Goal: Check status: Check status

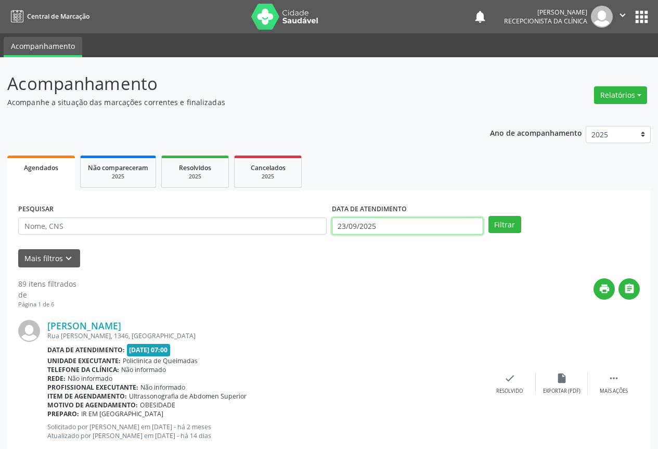
click at [396, 224] on input "23/09/2025" at bounding box center [407, 226] width 151 height 18
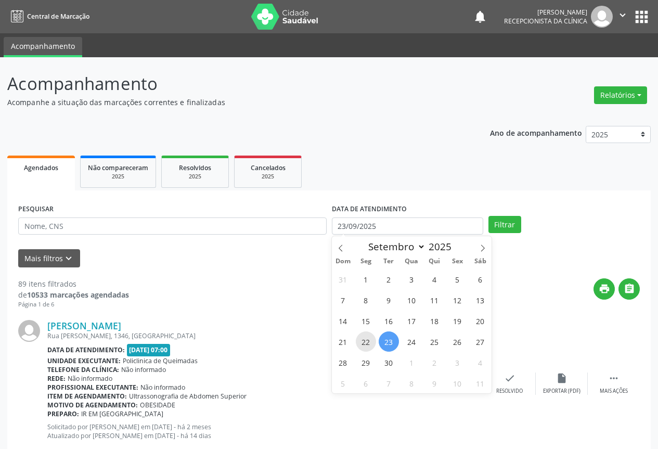
click at [363, 338] on span "22" at bounding box center [366, 341] width 20 height 20
type input "[DATE]"
click at [363, 338] on span "22" at bounding box center [366, 341] width 20 height 20
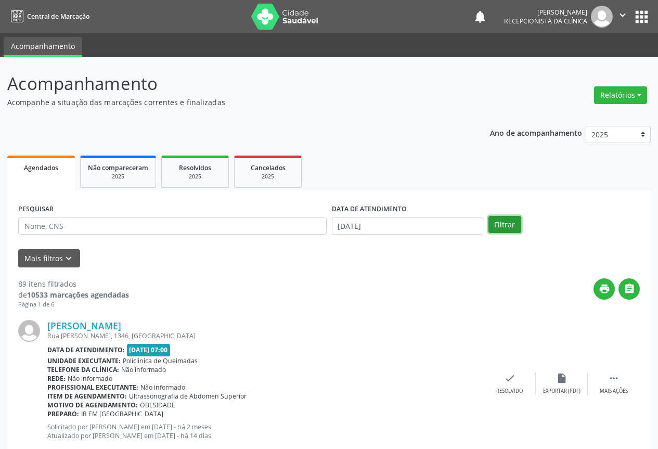
click at [504, 231] on button "Filtrar" at bounding box center [505, 225] width 33 height 18
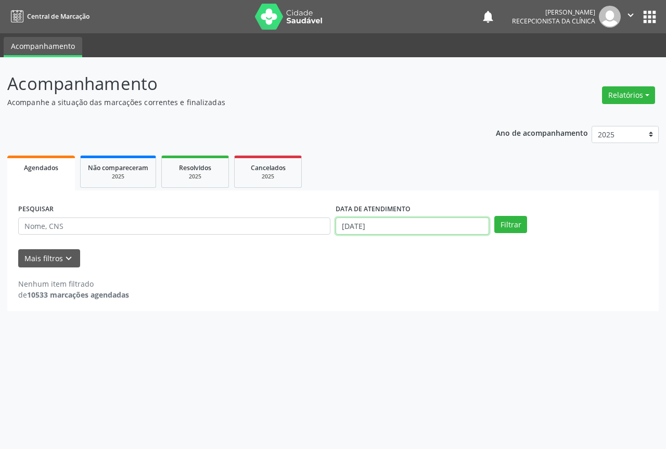
click at [380, 232] on input "[DATE]" at bounding box center [412, 226] width 153 height 18
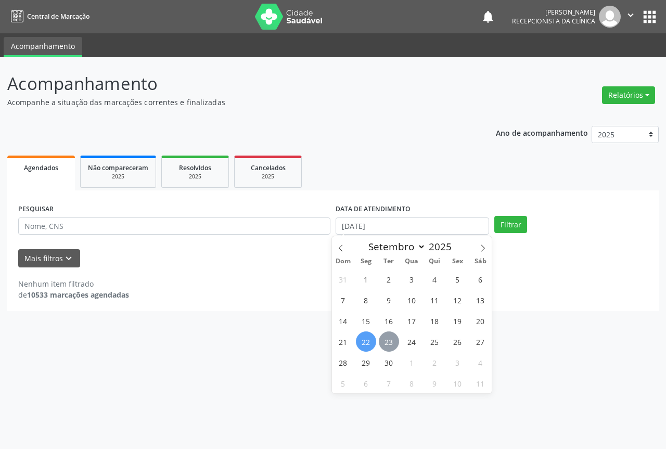
click at [389, 336] on span "23" at bounding box center [389, 341] width 20 height 20
type input "23/09/2025"
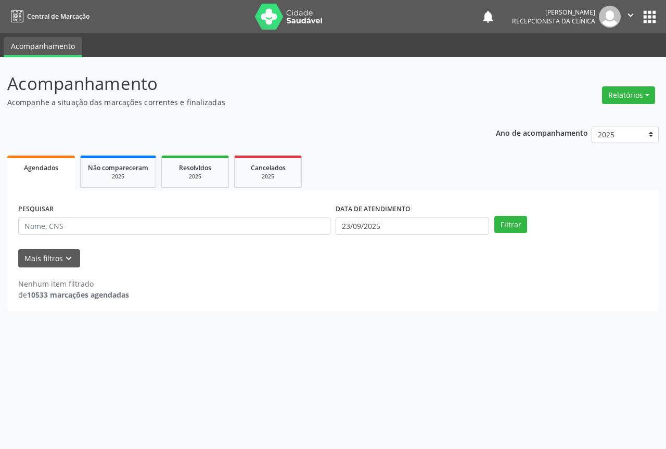
click at [510, 214] on div "PESQUISAR DATA DE ATENDIMENTO [DATE] Filtrar" at bounding box center [333, 221] width 635 height 41
click at [500, 222] on button "Filtrar" at bounding box center [510, 225] width 33 height 18
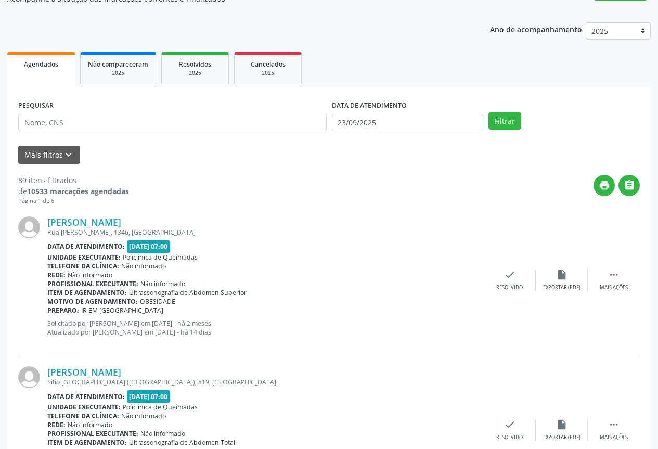
scroll to position [104, 0]
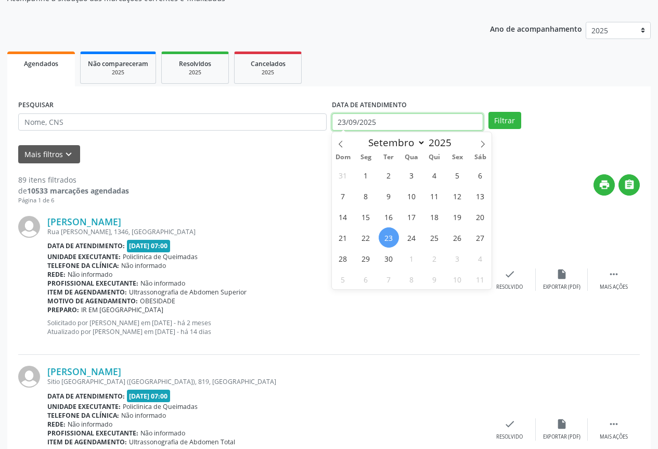
click at [386, 126] on input "23/09/2025" at bounding box center [407, 122] width 151 height 18
click at [408, 239] on span "24" at bounding box center [412, 237] width 20 height 20
type input "[DATE]"
click at [408, 239] on span "24" at bounding box center [412, 237] width 20 height 20
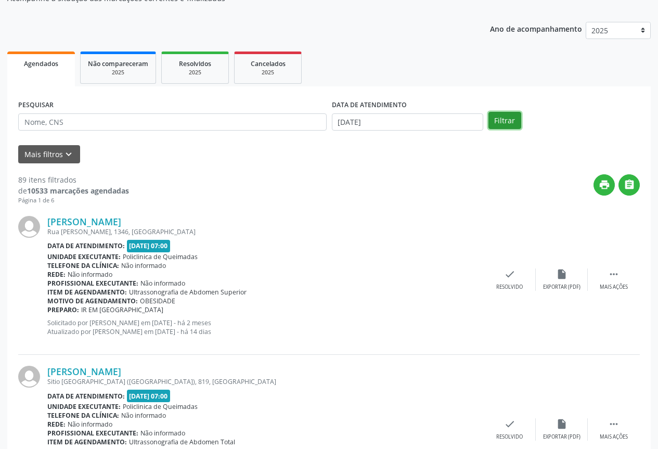
click at [513, 128] on button "Filtrar" at bounding box center [505, 121] width 33 height 18
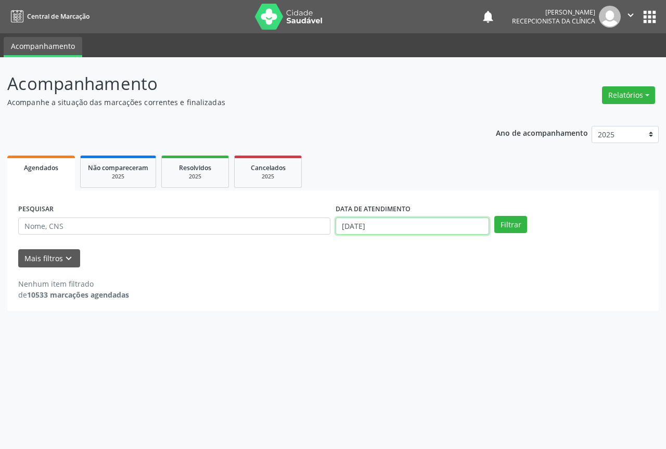
click at [393, 230] on input "[DATE]" at bounding box center [412, 226] width 153 height 18
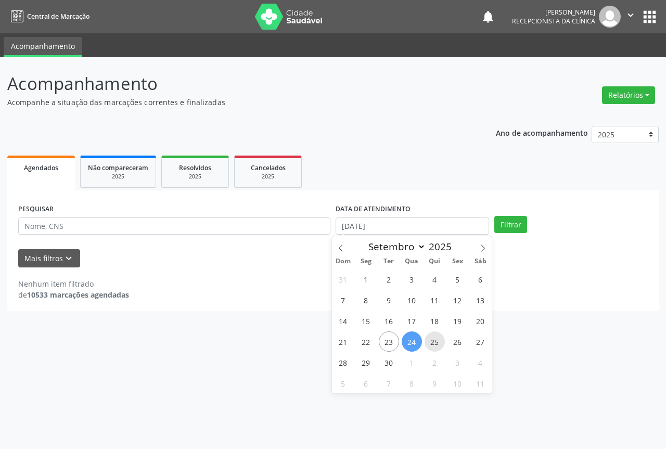
click at [439, 343] on span "25" at bounding box center [435, 341] width 20 height 20
type input "[DATE]"
click at [439, 343] on span "25" at bounding box center [435, 341] width 20 height 20
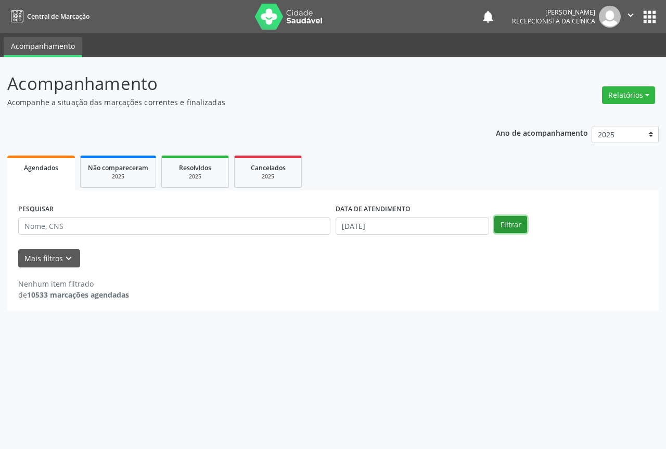
click at [504, 220] on button "Filtrar" at bounding box center [510, 225] width 33 height 18
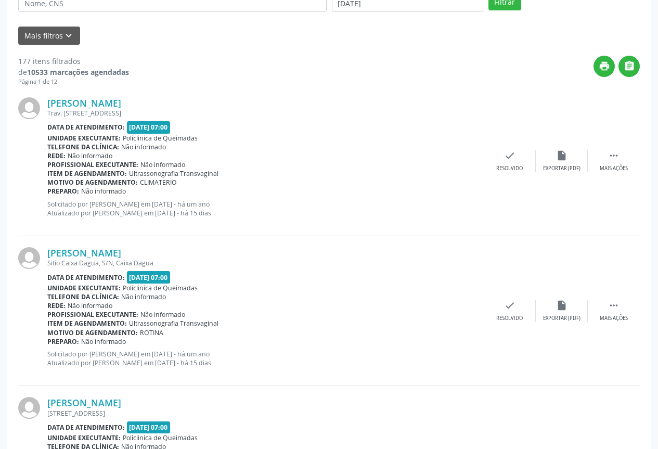
scroll to position [156, 0]
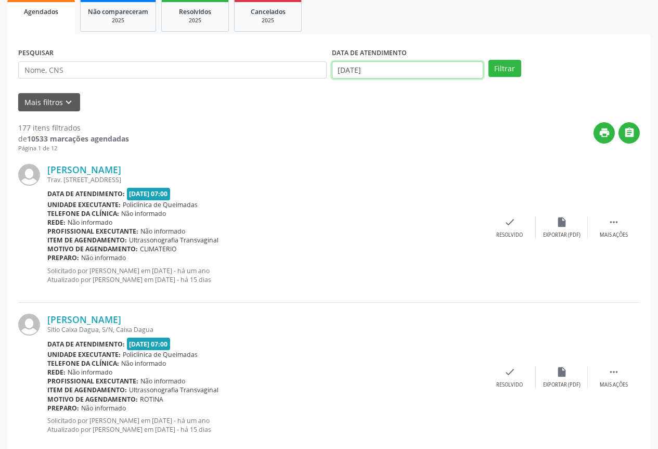
click at [449, 76] on input "[DATE]" at bounding box center [407, 70] width 151 height 18
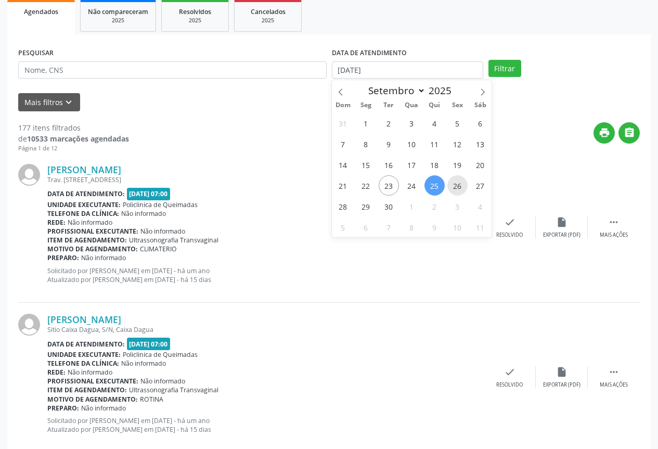
click at [461, 182] on span "26" at bounding box center [457, 185] width 20 height 20
type input "[DATE]"
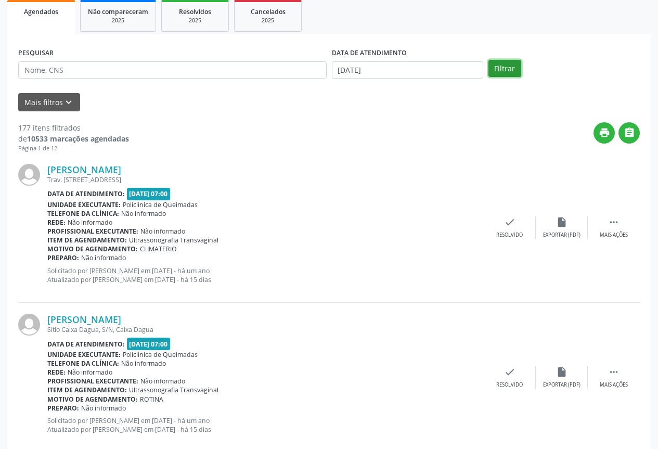
click at [507, 60] on button "Filtrar" at bounding box center [505, 69] width 33 height 18
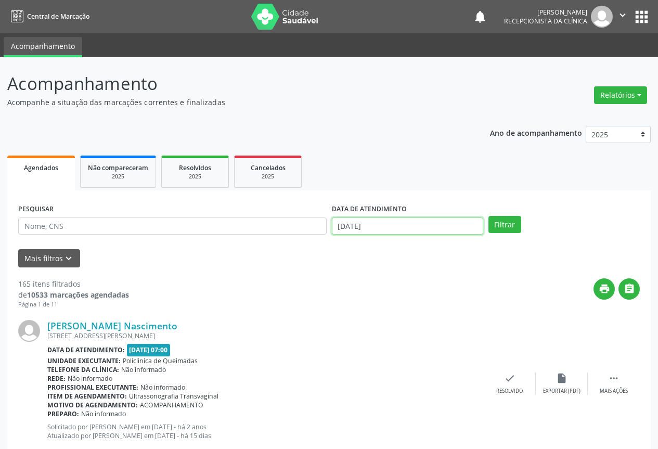
click at [377, 228] on input "[DATE]" at bounding box center [407, 226] width 151 height 18
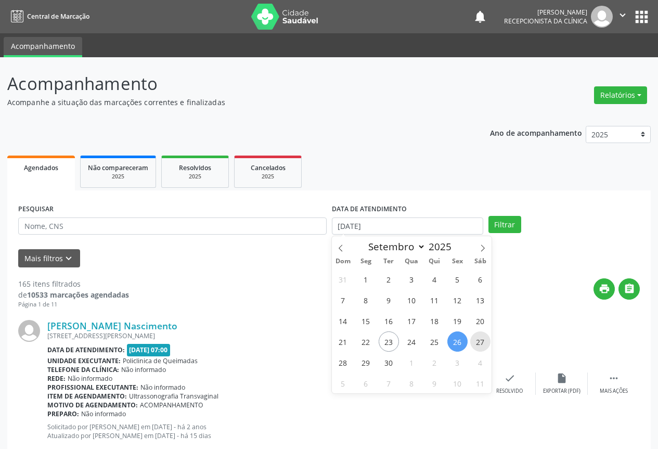
click at [477, 348] on span "27" at bounding box center [480, 341] width 20 height 20
type input "[DATE]"
click at [477, 348] on span "27" at bounding box center [480, 341] width 20 height 20
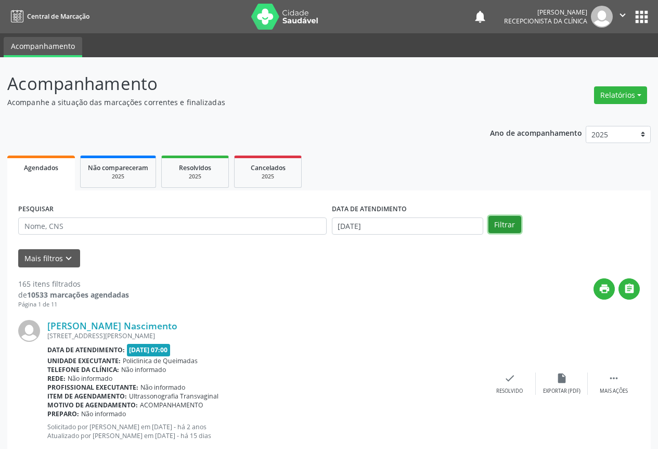
click at [507, 216] on button "Filtrar" at bounding box center [505, 225] width 33 height 18
click at [632, 293] on icon "" at bounding box center [629, 288] width 11 height 11
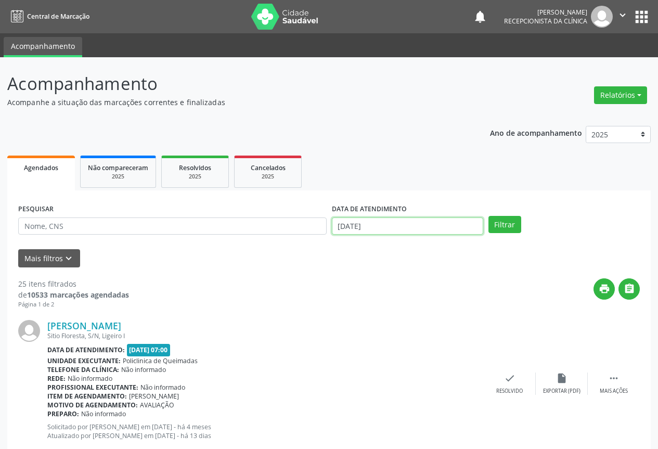
click at [364, 222] on input "[DATE]" at bounding box center [407, 226] width 151 height 18
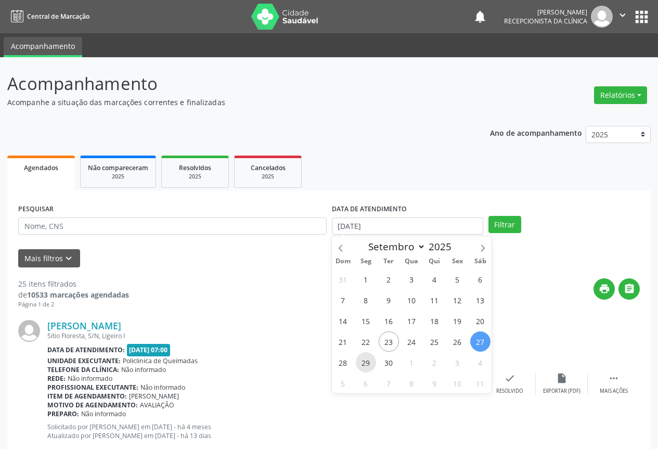
click at [367, 365] on span "29" at bounding box center [366, 362] width 20 height 20
type input "[DATE]"
click at [367, 365] on span "29" at bounding box center [366, 362] width 20 height 20
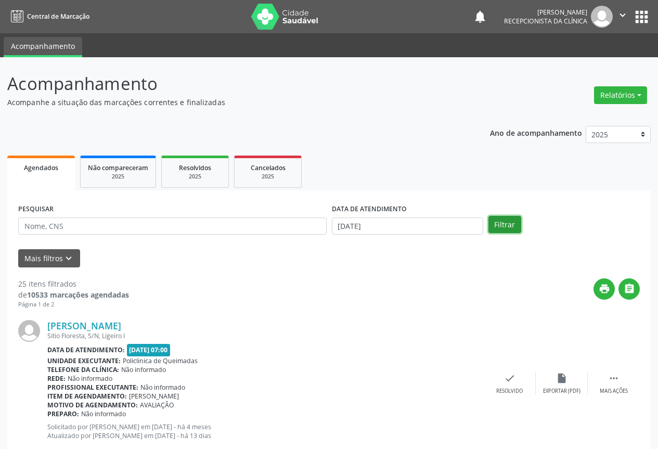
click at [511, 228] on button "Filtrar" at bounding box center [505, 225] width 33 height 18
click at [389, 224] on input "[DATE]" at bounding box center [407, 226] width 151 height 18
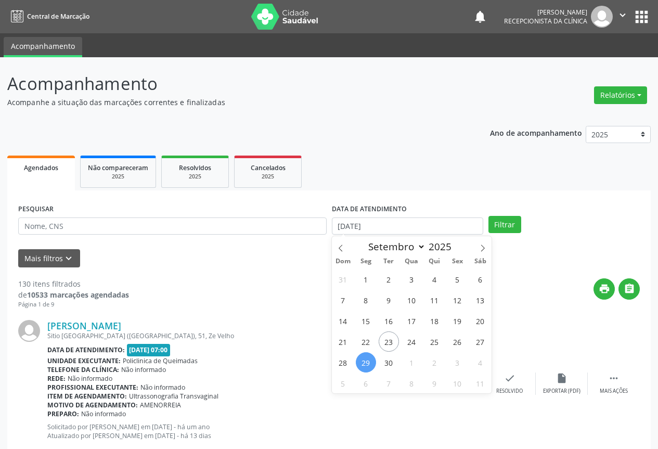
click at [312, 332] on div "Sitio [GEOGRAPHIC_DATA] ([GEOGRAPHIC_DATA]), 51, Ze Velho" at bounding box center [265, 335] width 436 height 9
select select "8"
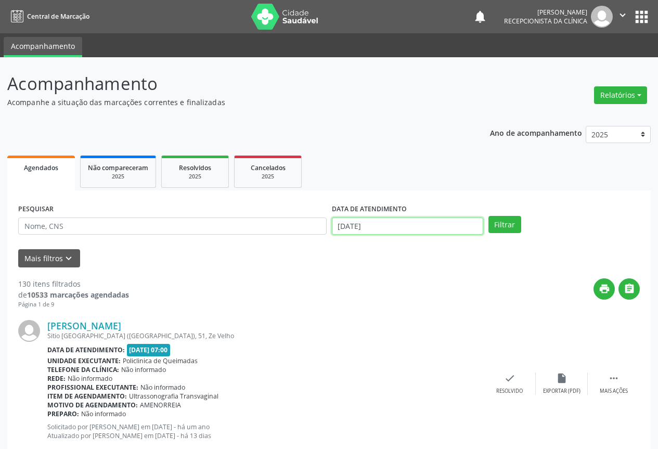
click at [393, 224] on input "[DATE]" at bounding box center [407, 226] width 151 height 18
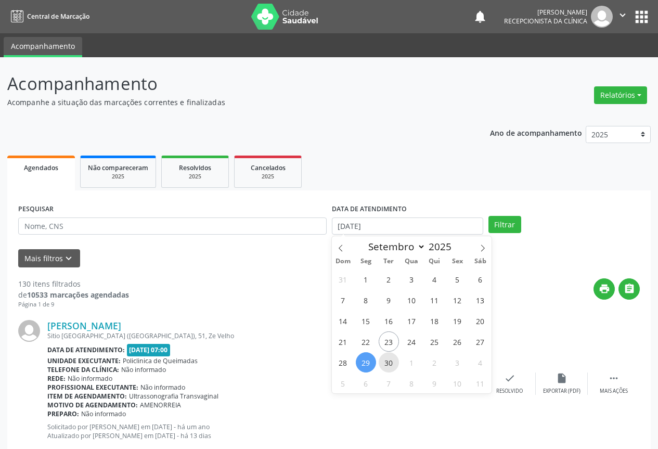
click at [391, 366] on span "30" at bounding box center [389, 362] width 20 height 20
type input "[DATE]"
click at [391, 366] on span "30" at bounding box center [389, 362] width 20 height 20
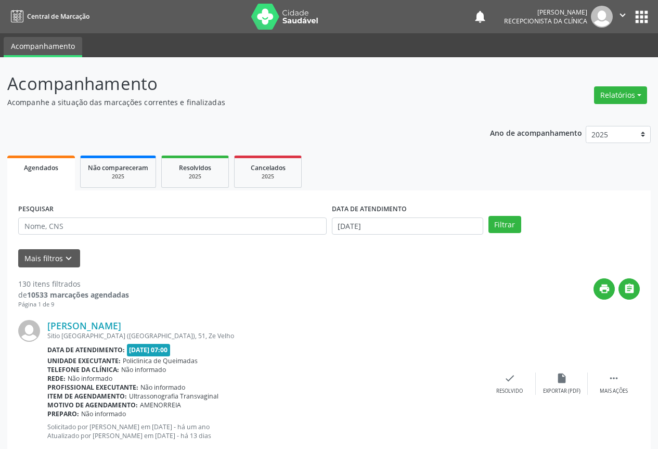
click at [391, 366] on div "Telefone da clínica: Não informado" at bounding box center [265, 369] width 436 height 9
click at [493, 222] on button "Filtrar" at bounding box center [505, 225] width 33 height 18
click at [412, 229] on input "[DATE]" at bounding box center [407, 226] width 151 height 18
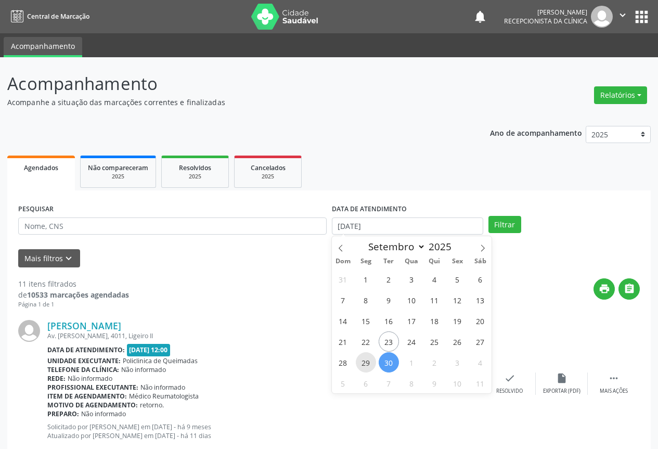
click at [363, 362] on span "29" at bounding box center [366, 362] width 20 height 20
type input "[DATE]"
click at [363, 362] on span "29" at bounding box center [366, 362] width 20 height 20
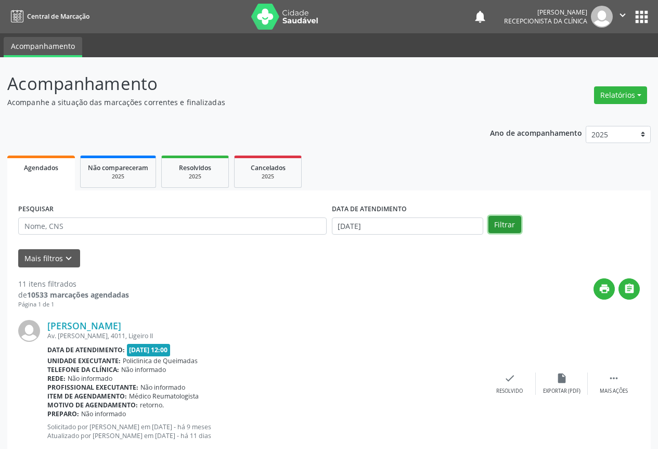
click at [499, 231] on button "Filtrar" at bounding box center [505, 225] width 33 height 18
click at [635, 282] on button "" at bounding box center [629, 288] width 21 height 21
